Goal: Navigation & Orientation: Find specific page/section

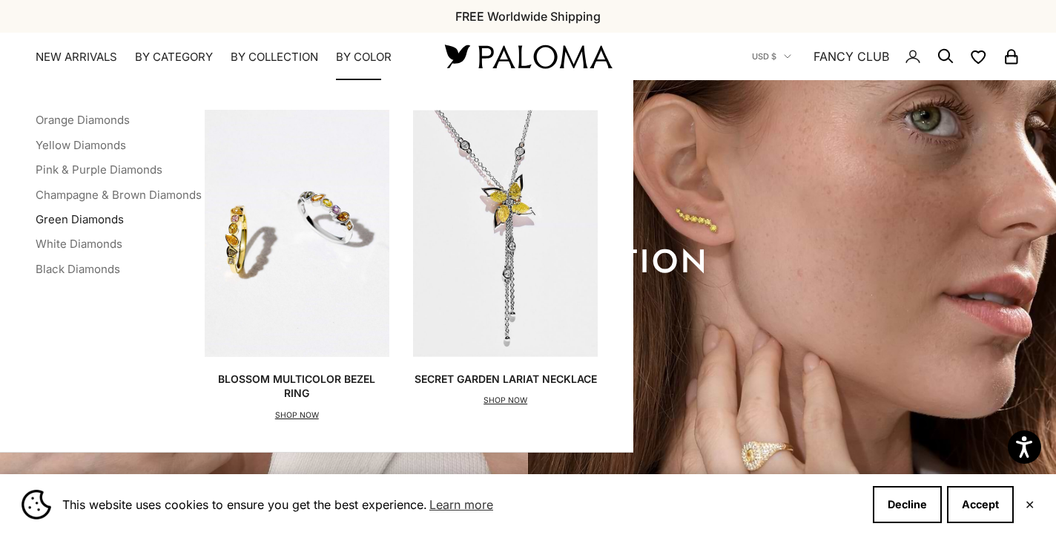
click at [65, 220] on link "Green Diamonds" at bounding box center [80, 219] width 88 height 14
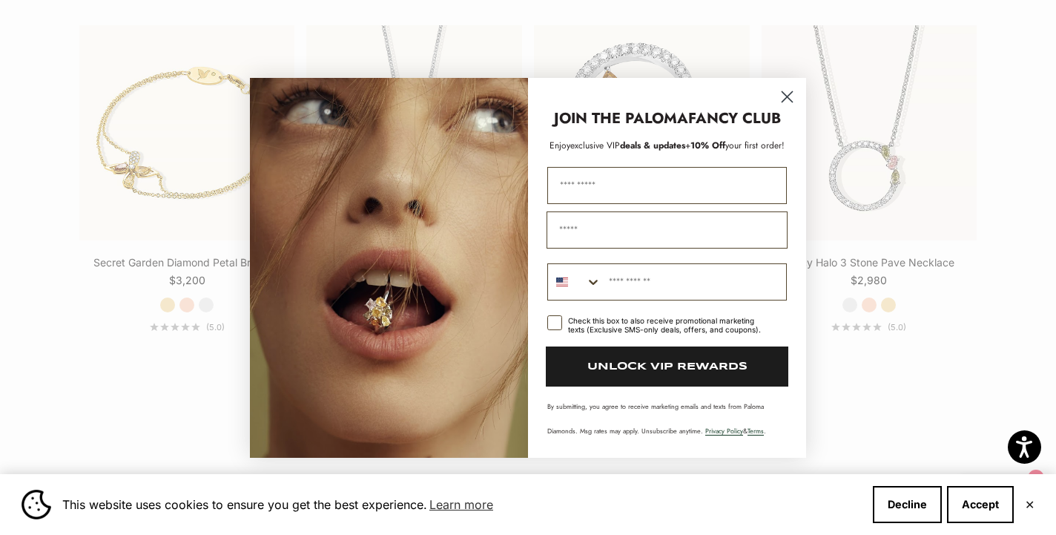
scroll to position [1569, 0]
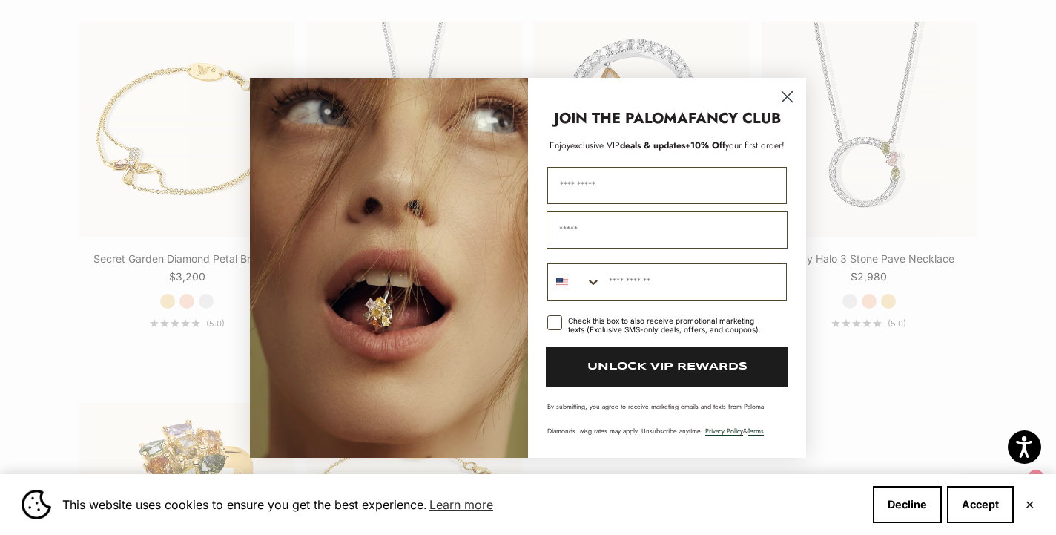
click at [788, 95] on icon "Close dialog" at bounding box center [787, 96] width 10 height 10
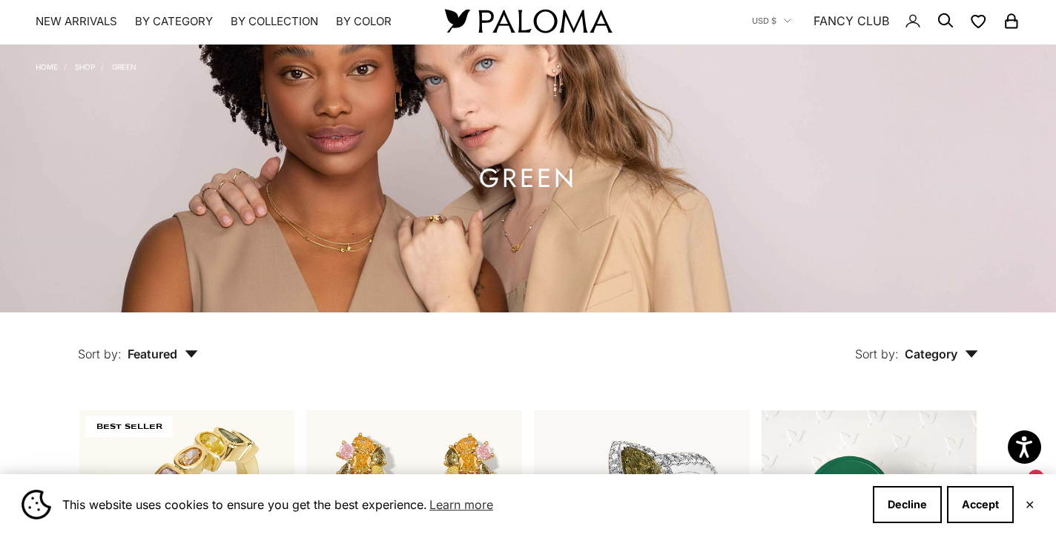
scroll to position [0, 0]
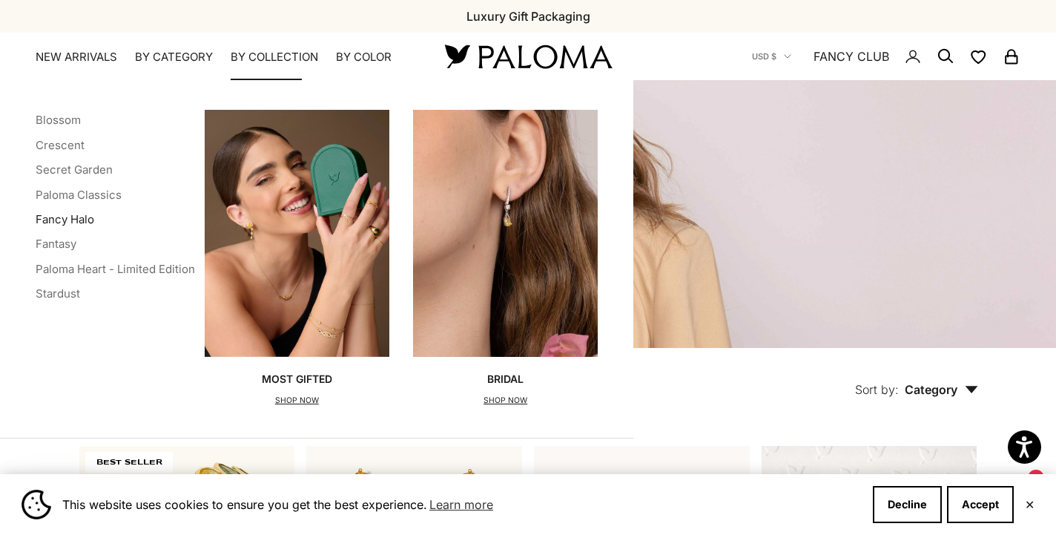
click at [68, 214] on link "Fancy Halo" at bounding box center [65, 219] width 59 height 14
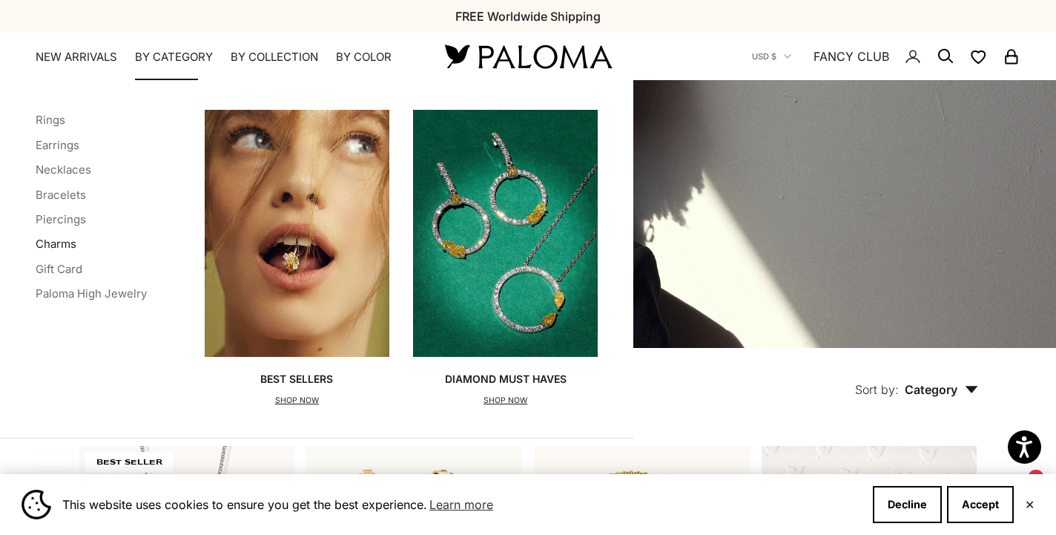
click at [52, 243] on link "Charms" at bounding box center [56, 244] width 41 height 14
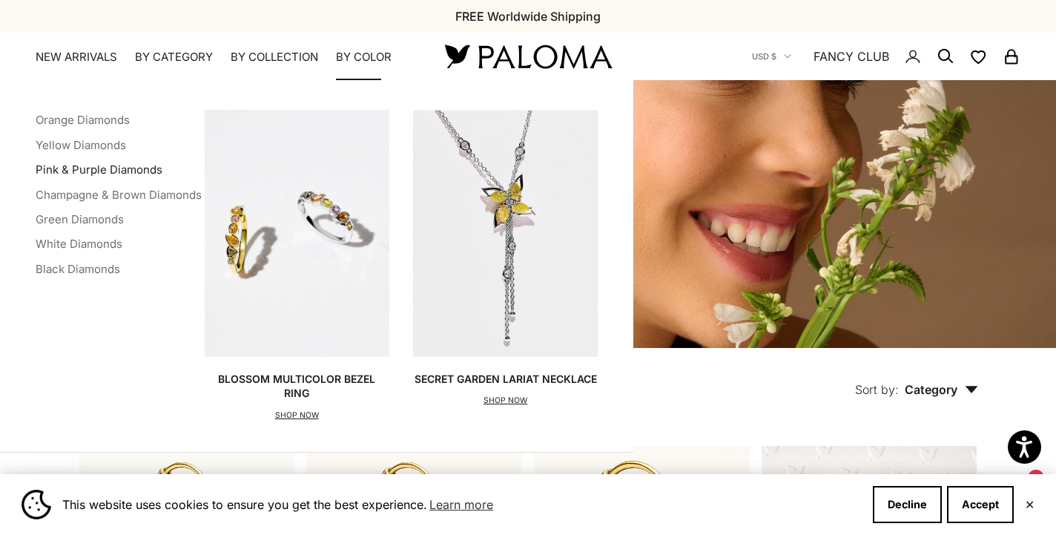
click at [87, 171] on link "Pink & Purple Diamonds" at bounding box center [99, 169] width 127 height 14
